Goal: Transaction & Acquisition: Purchase product/service

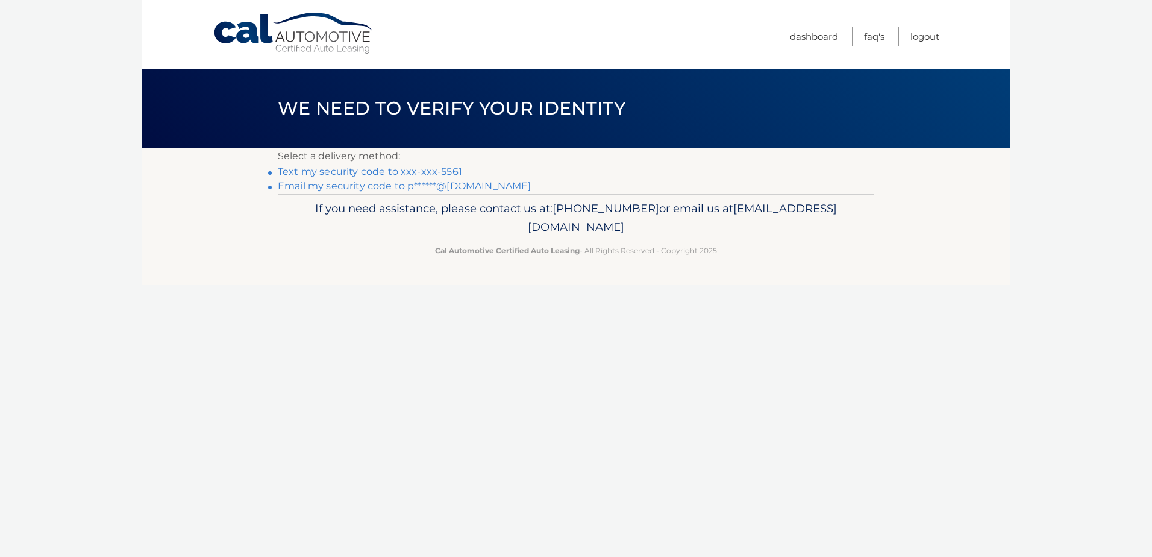
click at [343, 173] on link "Text my security code to xxx-xxx-5561" at bounding box center [370, 171] width 184 height 11
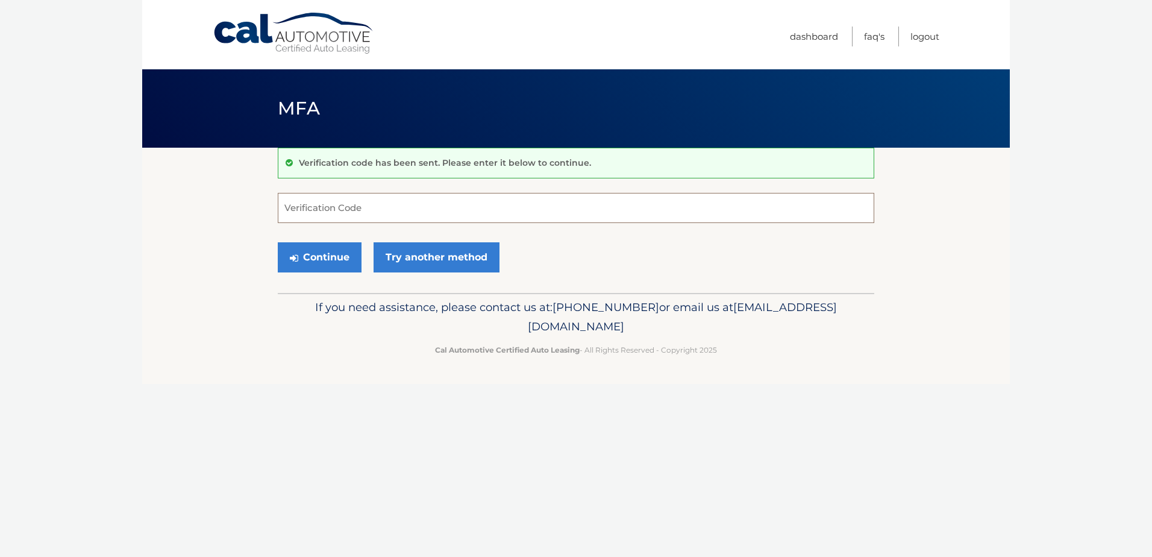
click at [308, 208] on input "Verification Code" at bounding box center [576, 208] width 596 height 30
type input "738750"
click at [311, 255] on button "Continue" at bounding box center [320, 257] width 84 height 30
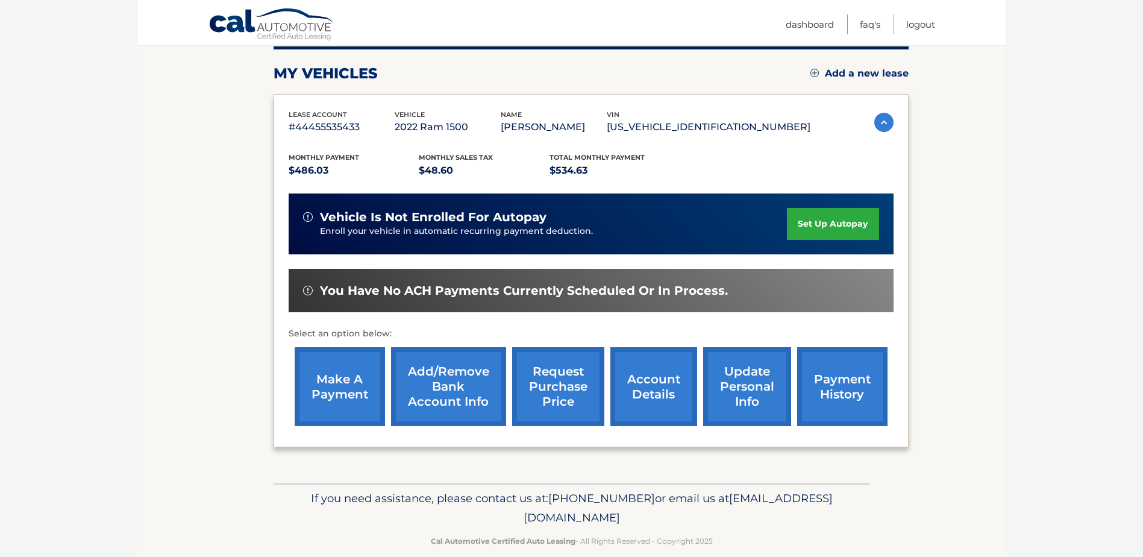
scroll to position [173, 0]
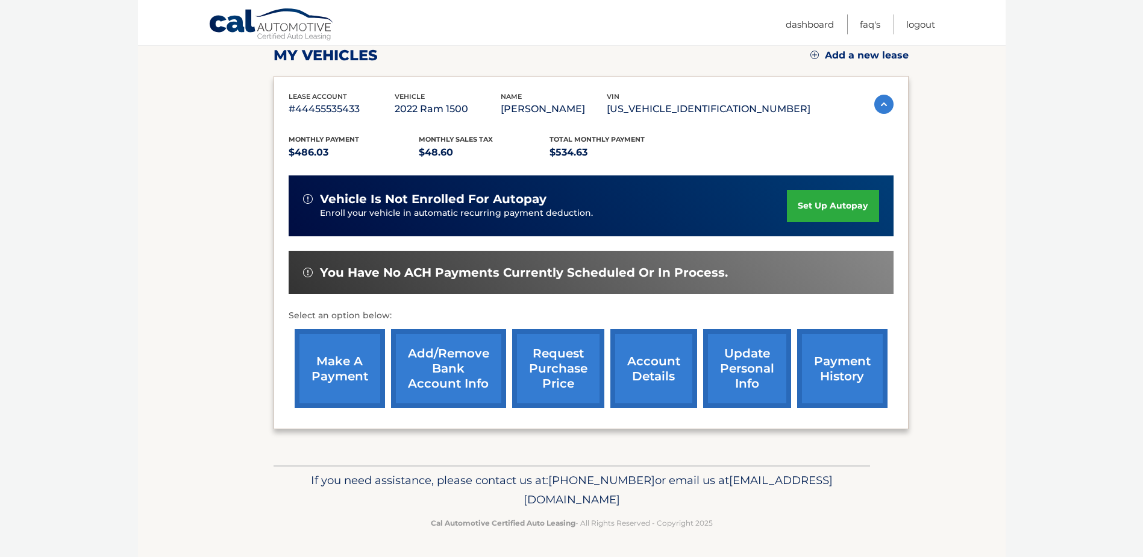
click at [340, 365] on link "make a payment" at bounding box center [340, 368] width 90 height 79
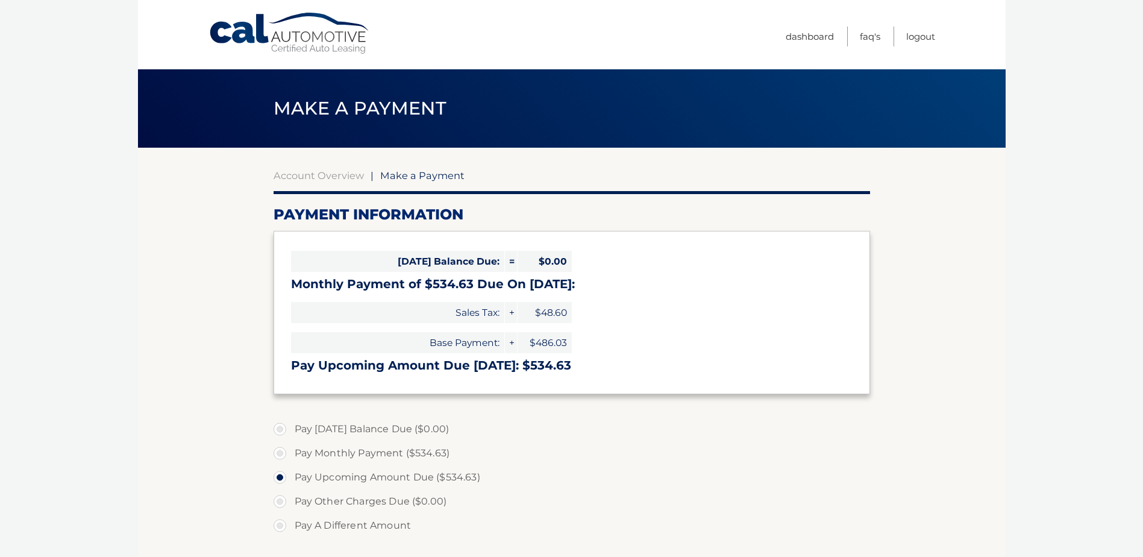
select select "MDE2NDA1ODEtOTMxNC00MTAxLWJmMmMtY2I1ZDJmMjM0NWMz"
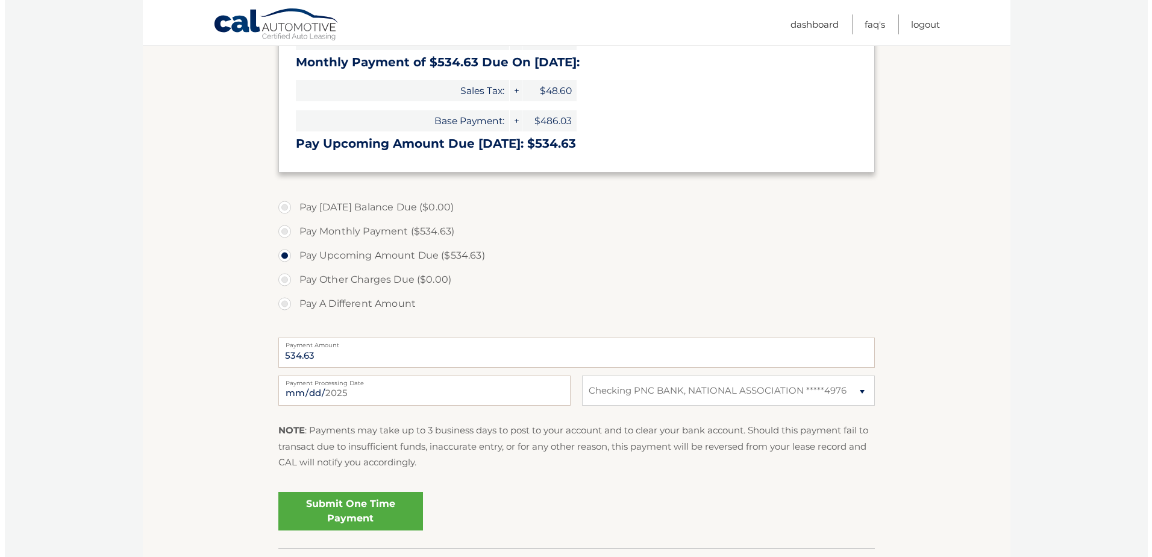
scroll to position [241, 0]
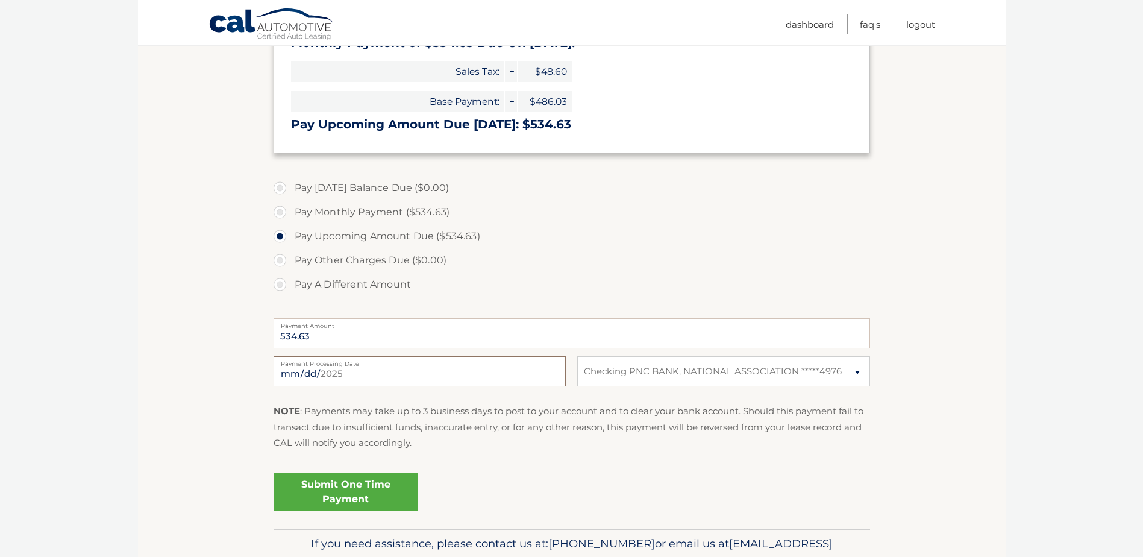
click at [332, 370] on input "2025-08-12" at bounding box center [419, 371] width 292 height 30
type input "2025-08-17"
click at [351, 487] on link "Submit One Time Payment" at bounding box center [345, 491] width 145 height 39
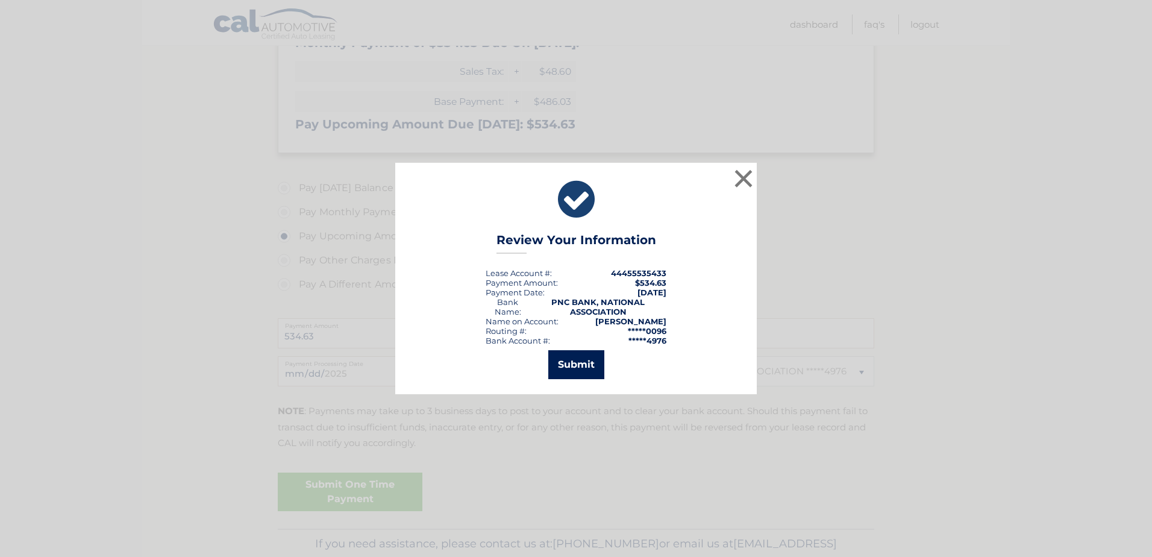
click at [578, 361] on button "Submit" at bounding box center [576, 364] width 56 height 29
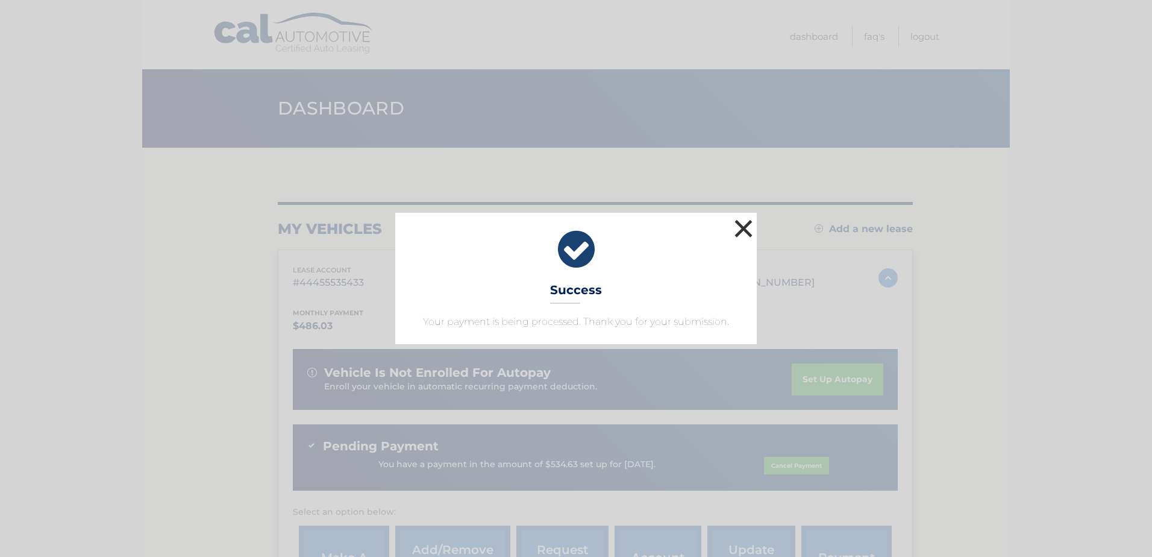
click at [738, 228] on button "×" at bounding box center [743, 228] width 24 height 24
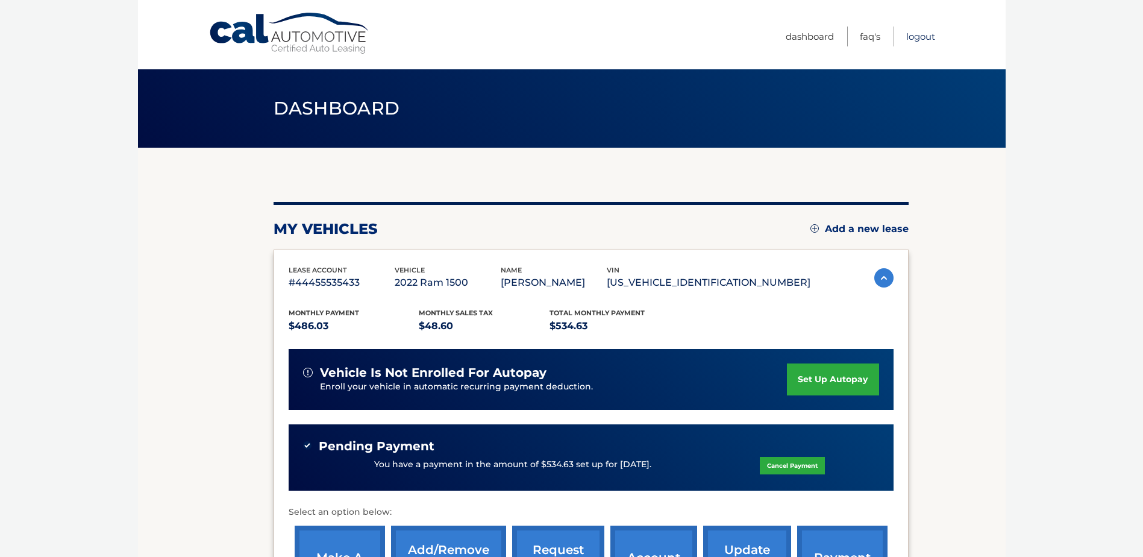
click at [917, 36] on link "Logout" at bounding box center [920, 37] width 29 height 20
